Goal: Task Accomplishment & Management: Manage account settings

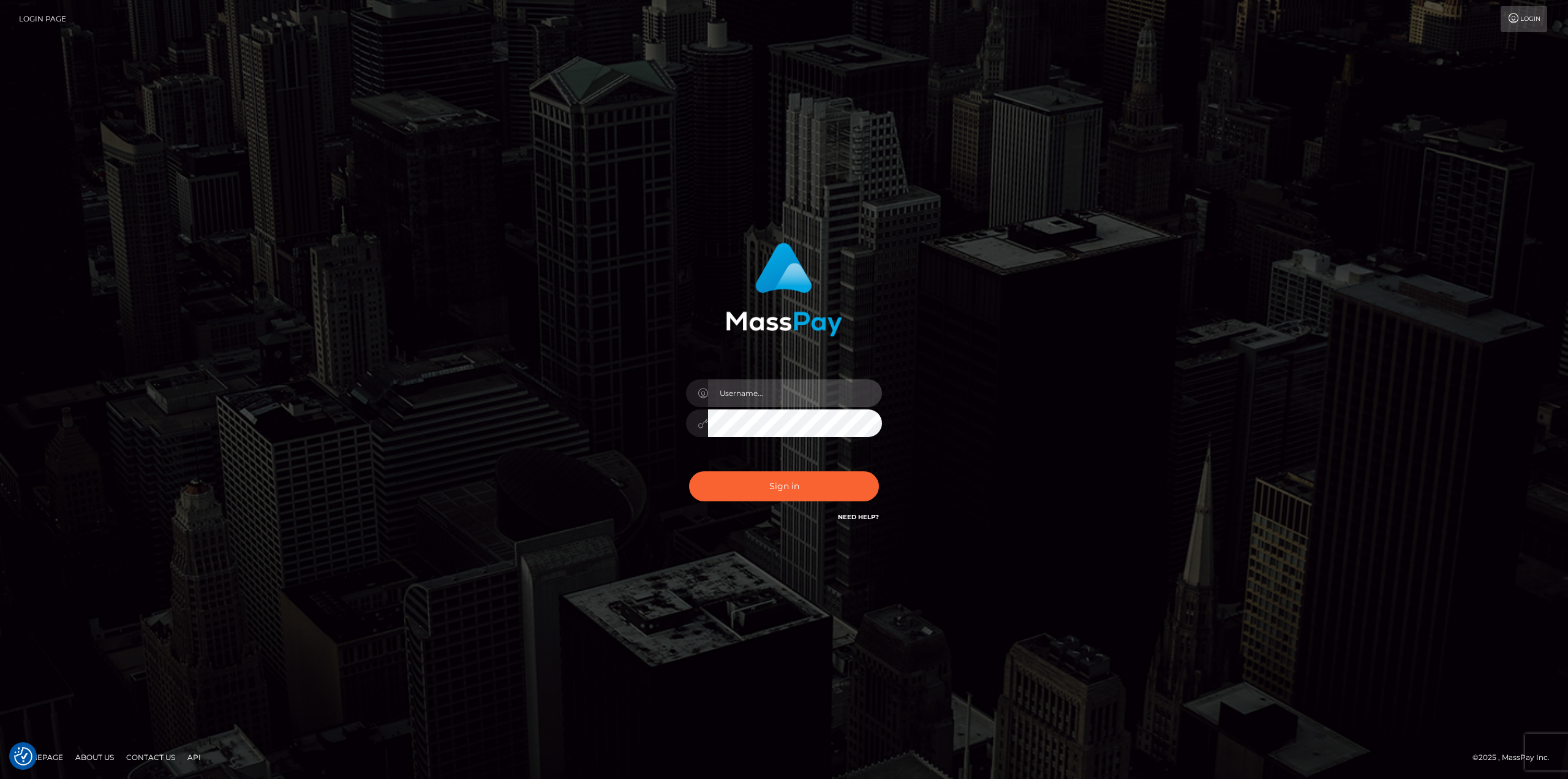
click at [792, 390] on input "text" at bounding box center [794, 393] width 174 height 27
type input "antonio.megabonanza"
click at [827, 484] on button "Sign in" at bounding box center [784, 486] width 190 height 30
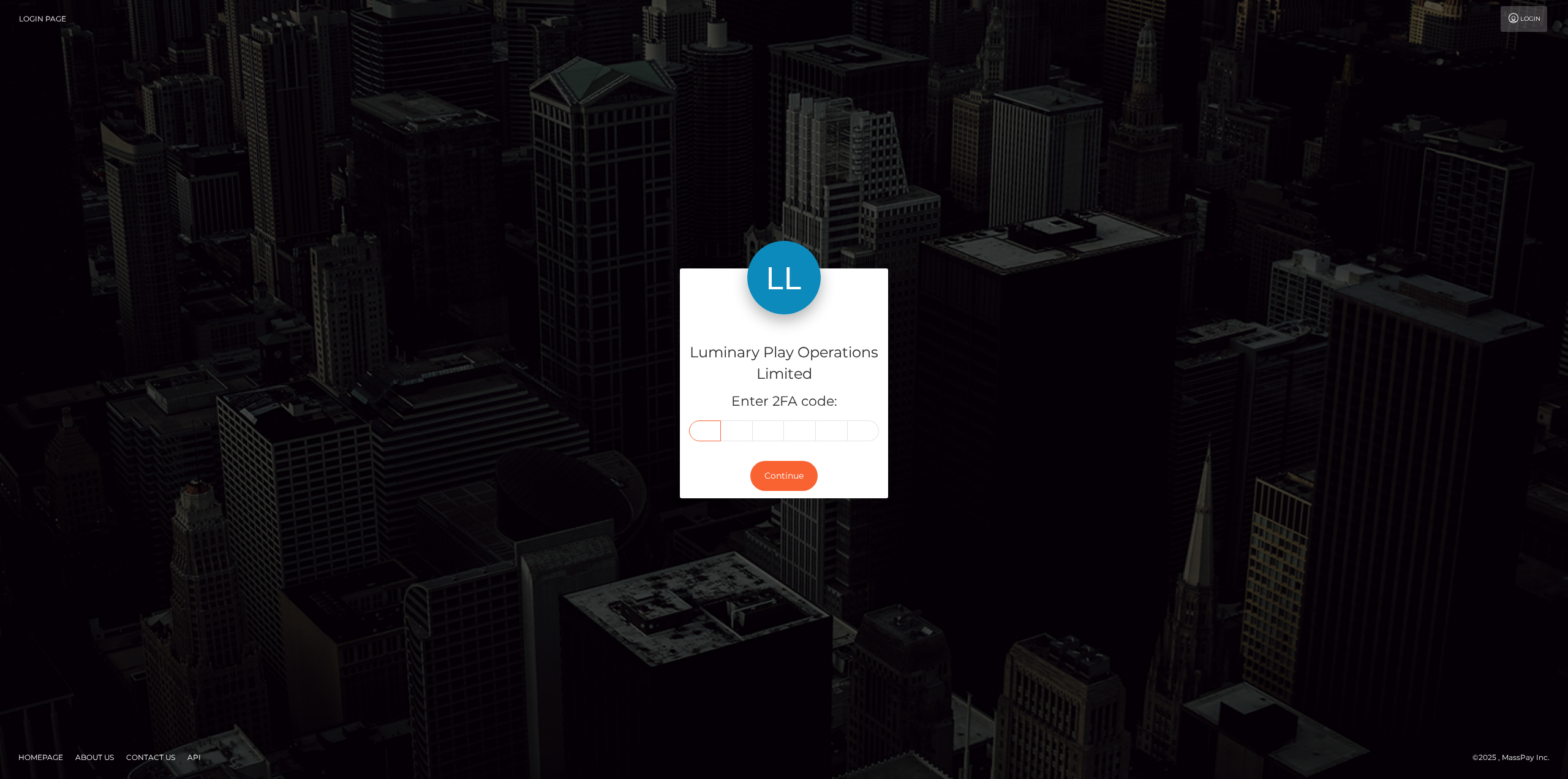
click at [708, 432] on input "text" at bounding box center [704, 430] width 32 height 21
click at [704, 427] on input "text" at bounding box center [704, 430] width 32 height 21
type input "6"
type input "8"
type input "1"
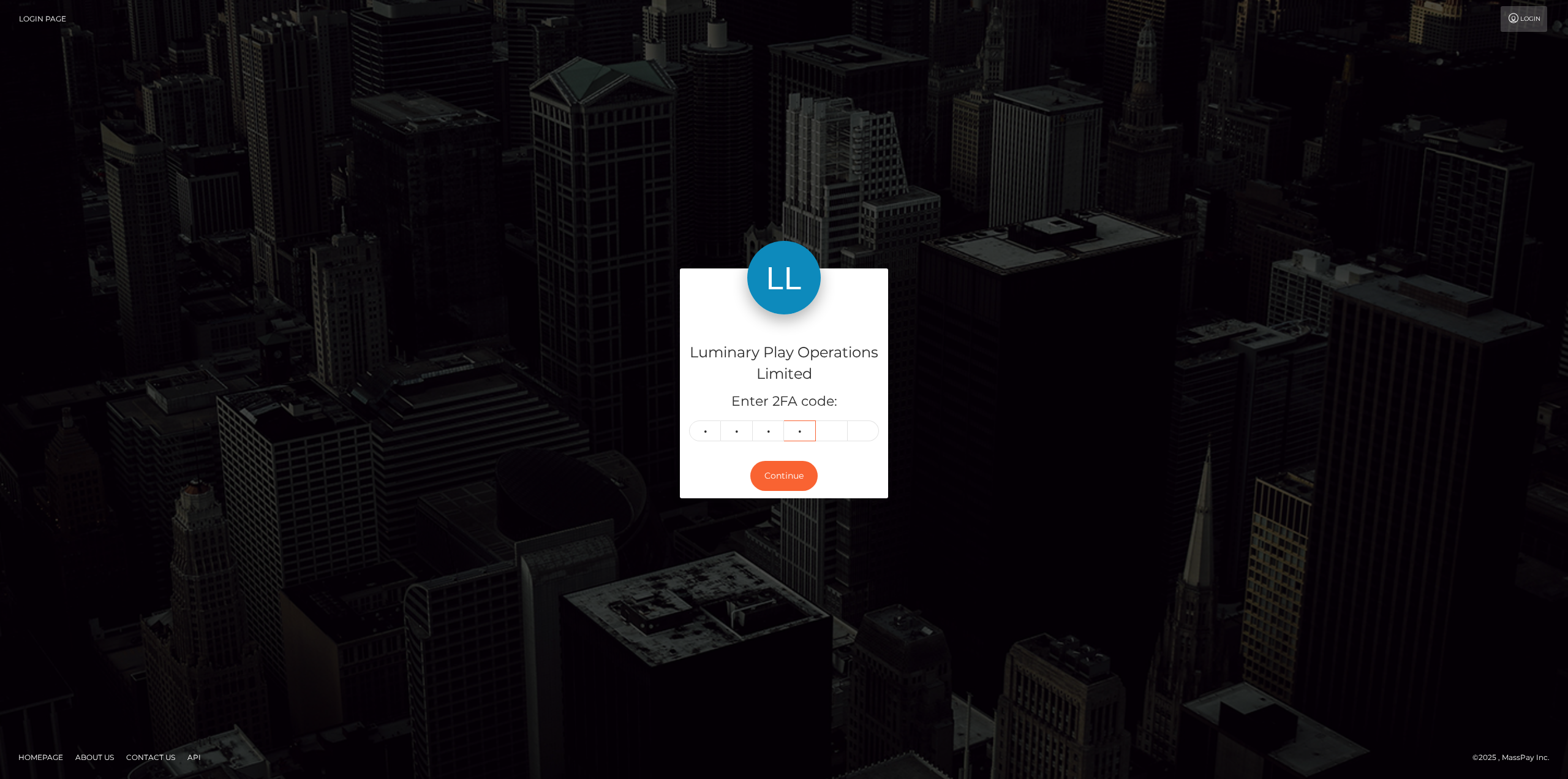
type input "6"
type input "9"
type input "4"
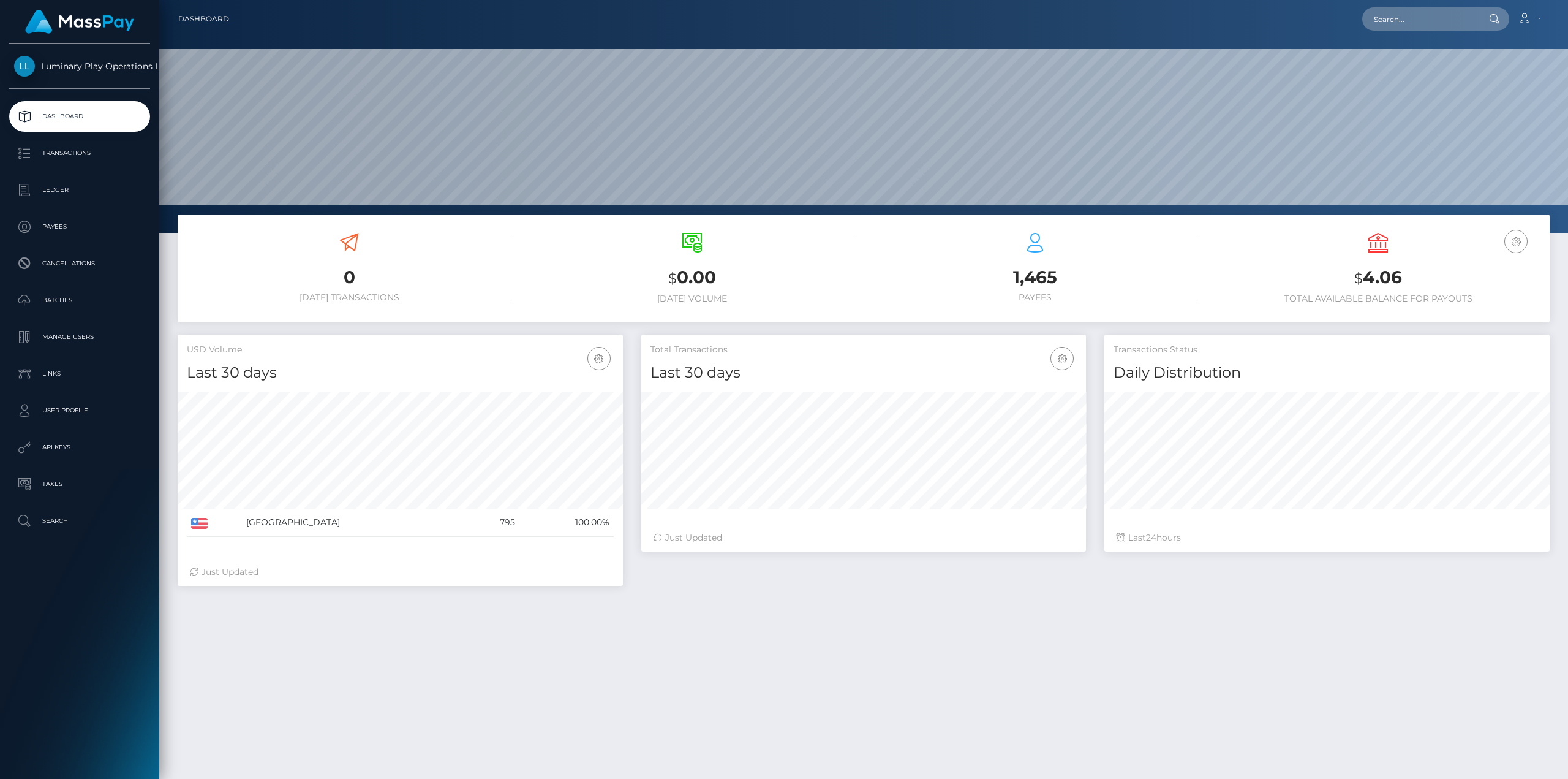
scroll to position [218, 445]
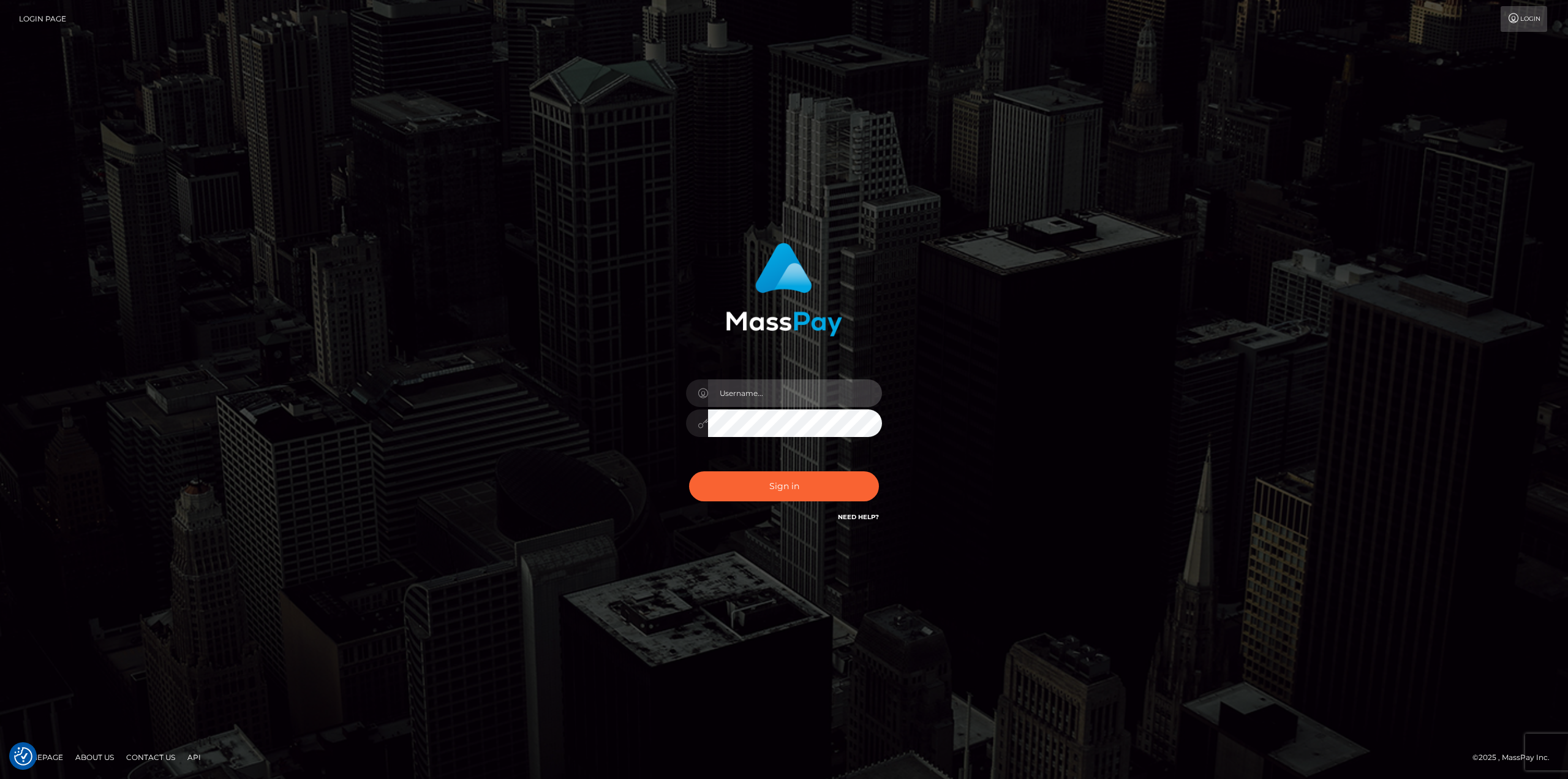
click at [772, 405] on input "text" at bounding box center [794, 393] width 174 height 27
